Goal: Task Accomplishment & Management: Use online tool/utility

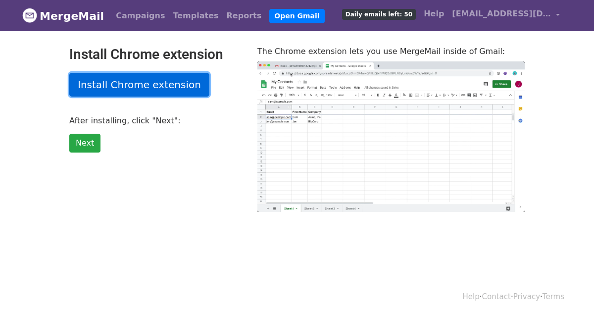
click at [141, 79] on link "Install Chrome extension" at bounding box center [139, 85] width 140 height 24
type input "12.68"
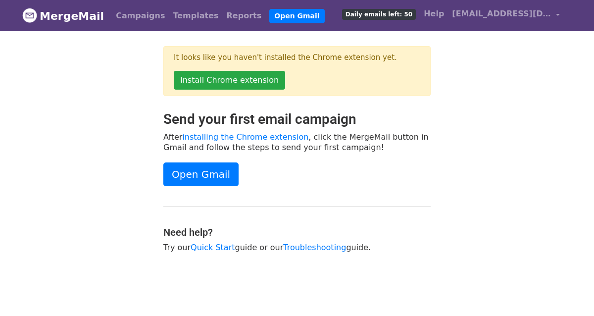
click at [536, 57] on div "It looks like you haven't installed the Chrome extension yet. Install Chrome ex…" at bounding box center [297, 78] width 564 height 65
click at [171, 19] on link "Templates" at bounding box center [195, 16] width 53 height 20
